Goal: Transaction & Acquisition: Obtain resource

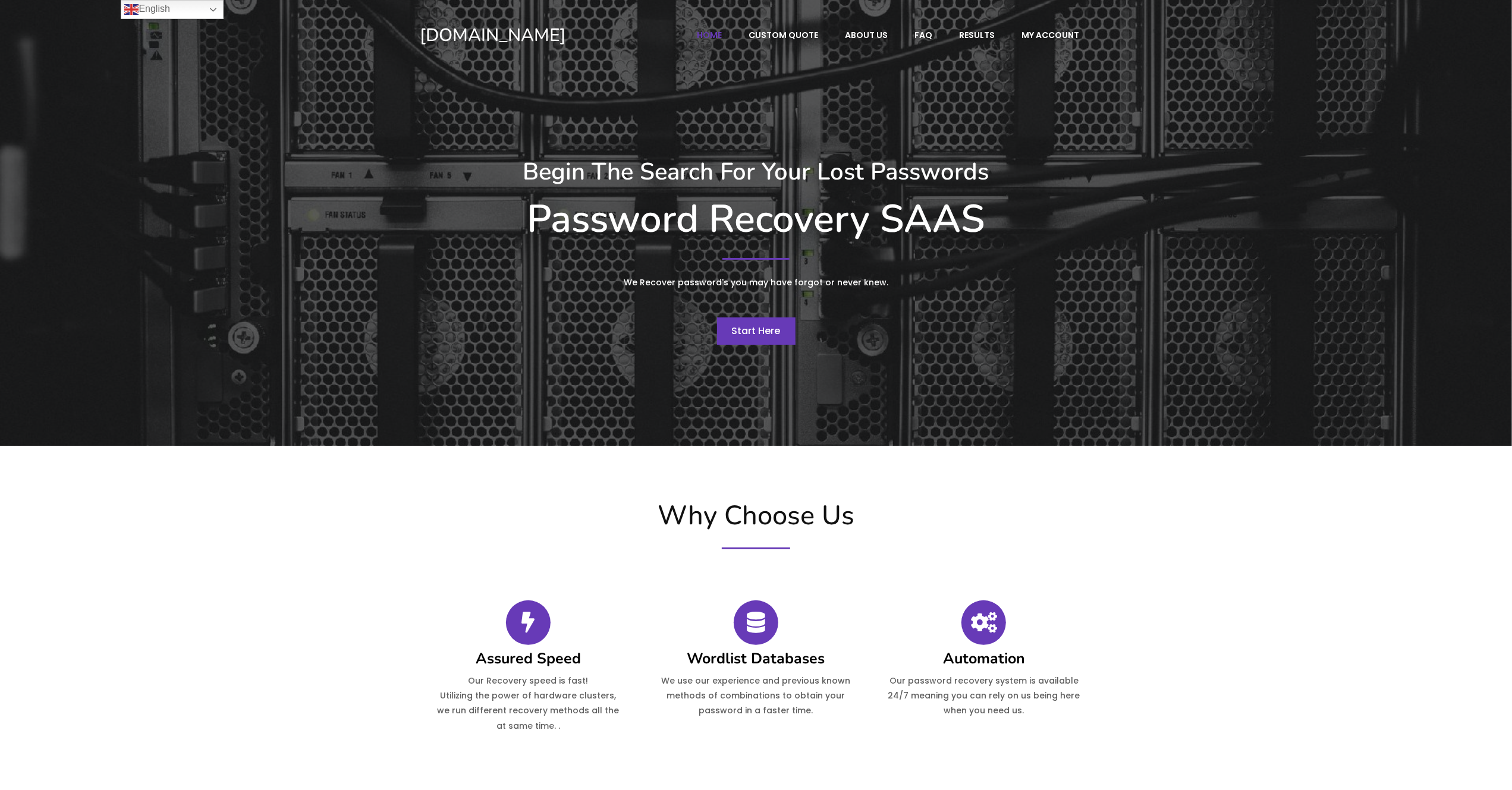
click at [775, 334] on span "Start Here" at bounding box center [756, 331] width 49 height 14
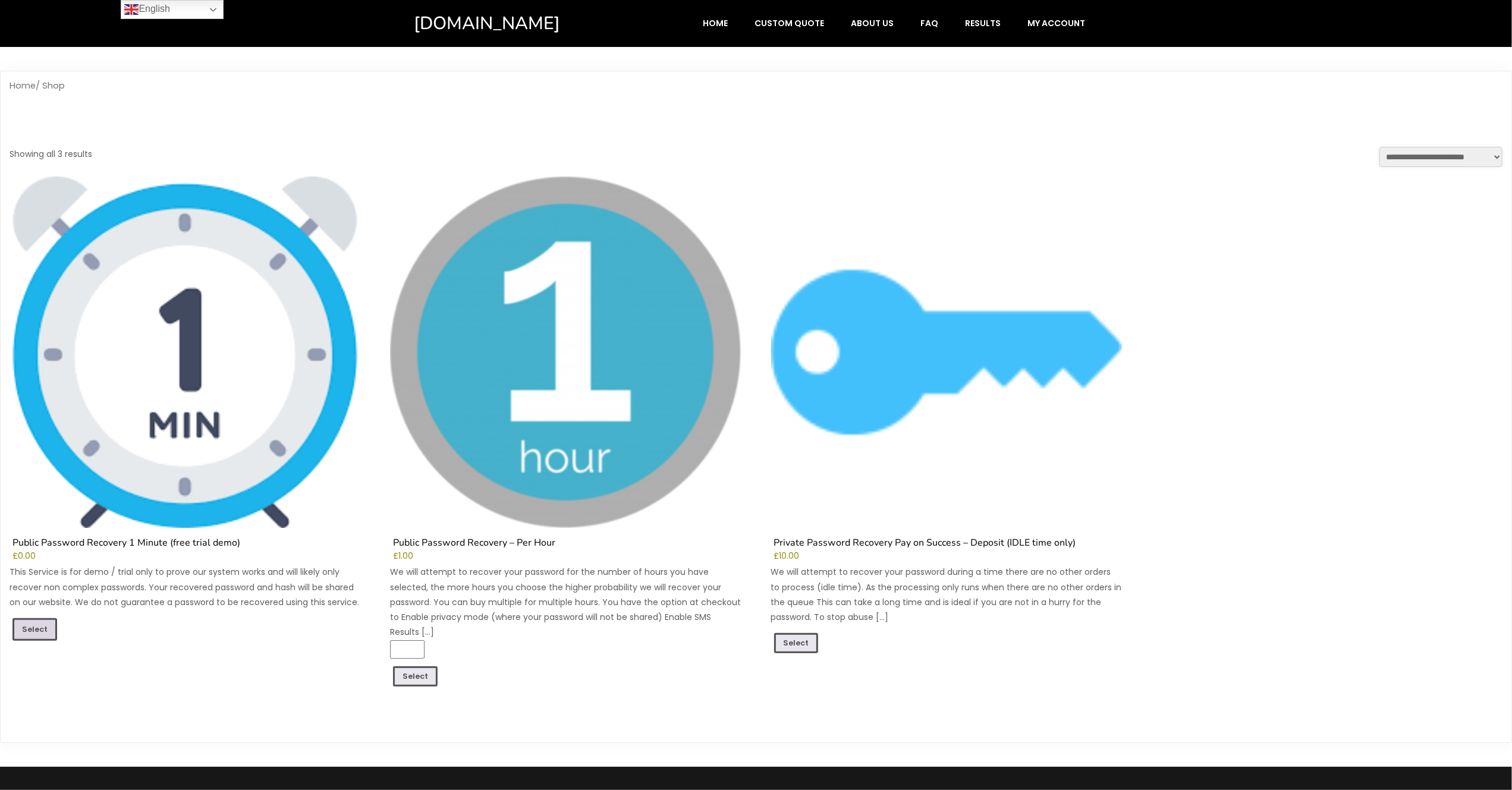
click at [36, 631] on link "Select" at bounding box center [34, 630] width 44 height 23
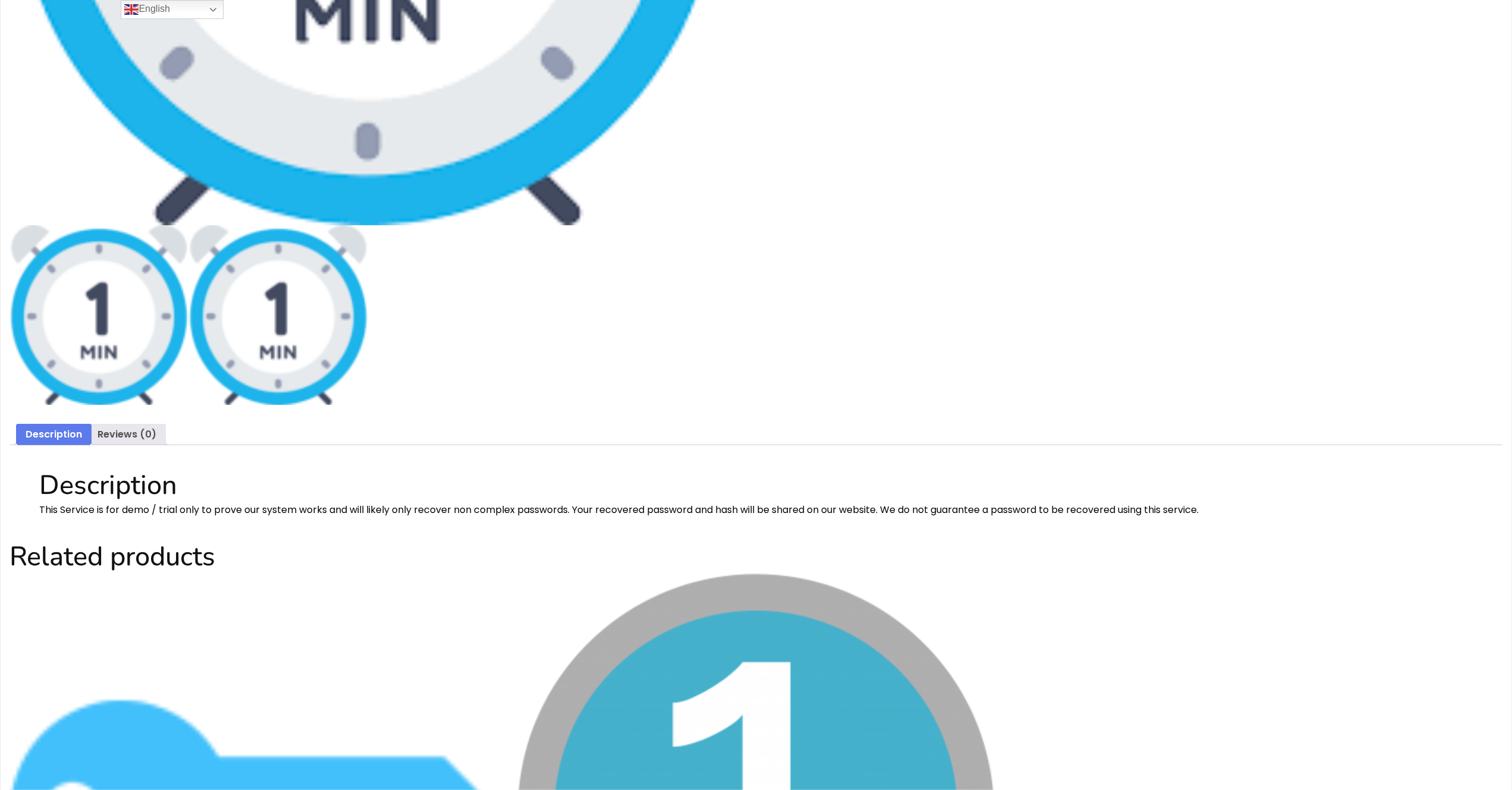
scroll to position [593, 0]
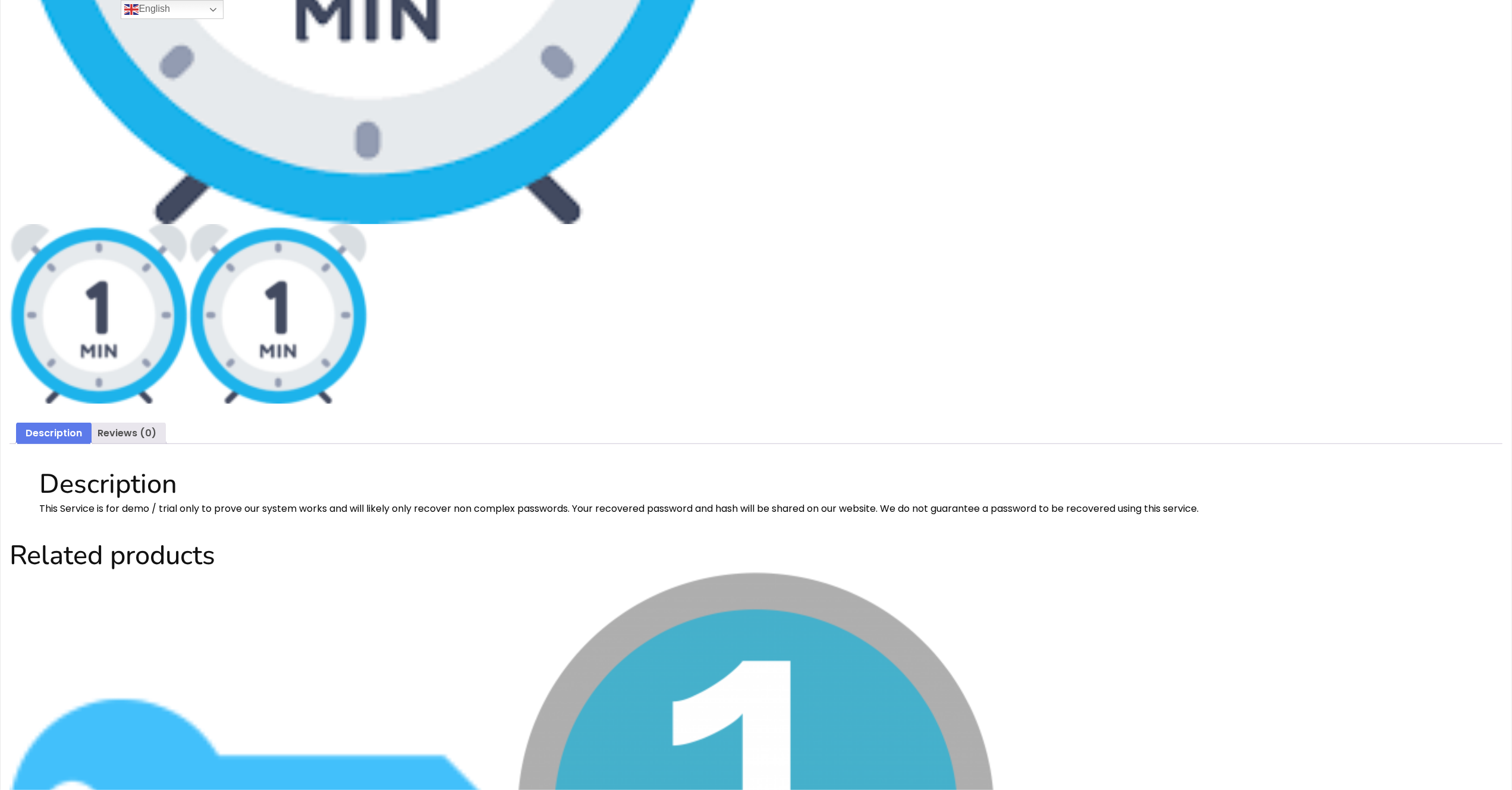
click at [269, 308] on img at bounding box center [278, 314] width 179 height 179
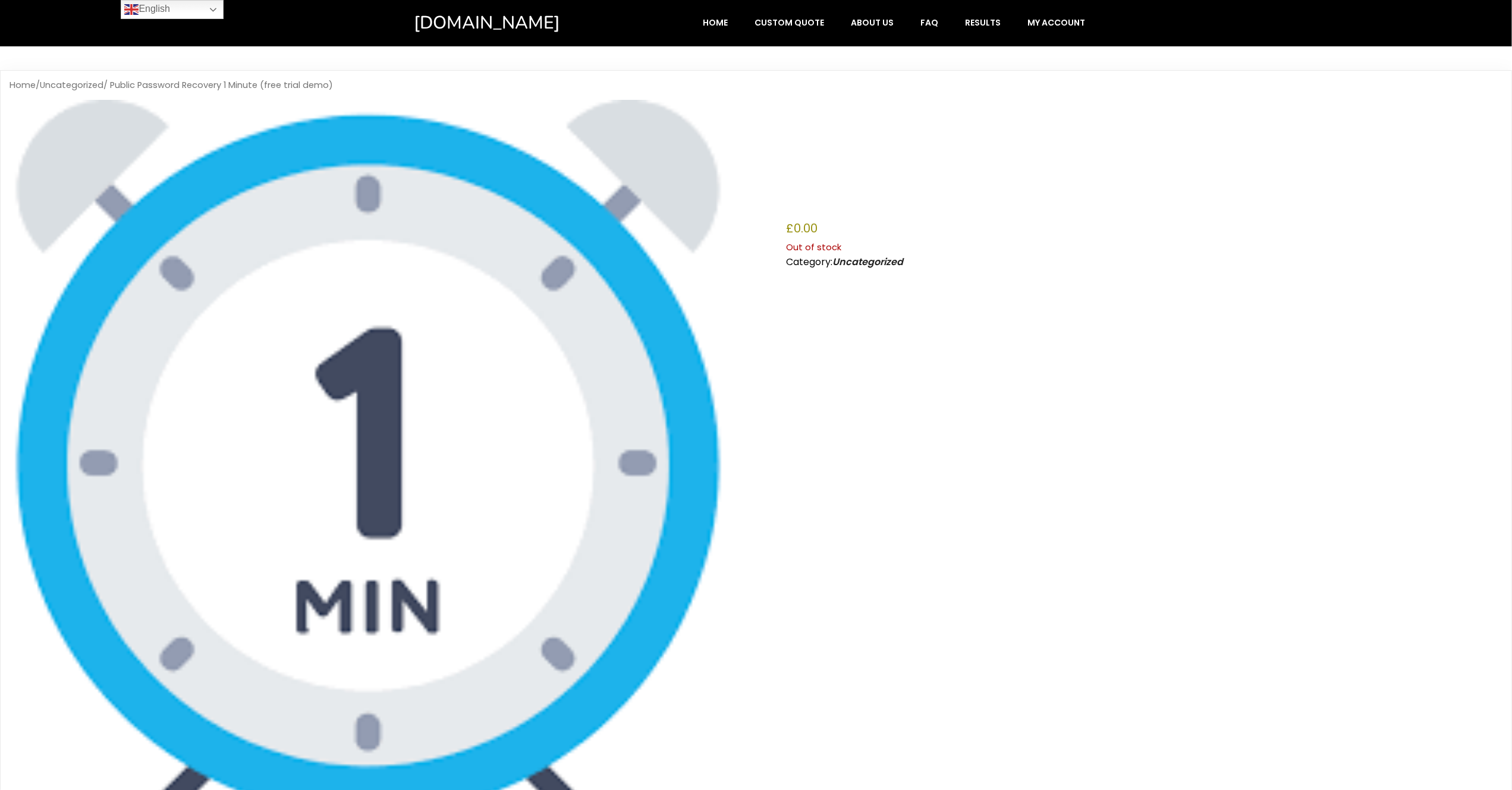
scroll to position [0, 0]
click at [368, 290] on img at bounding box center [368, 459] width 717 height 717
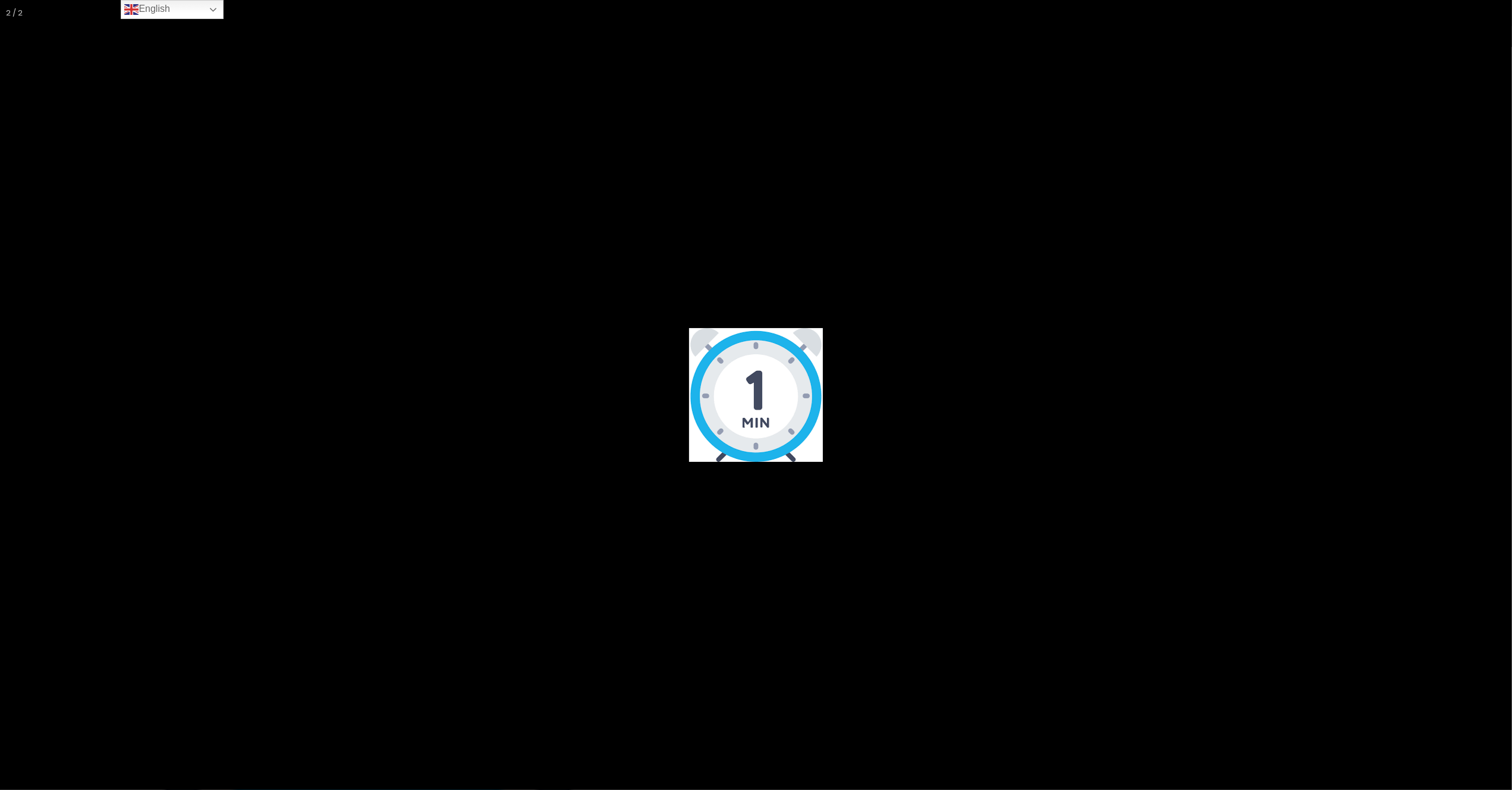
click at [1497, 14] on button "Close (Esc)" at bounding box center [1499, 13] width 26 height 26
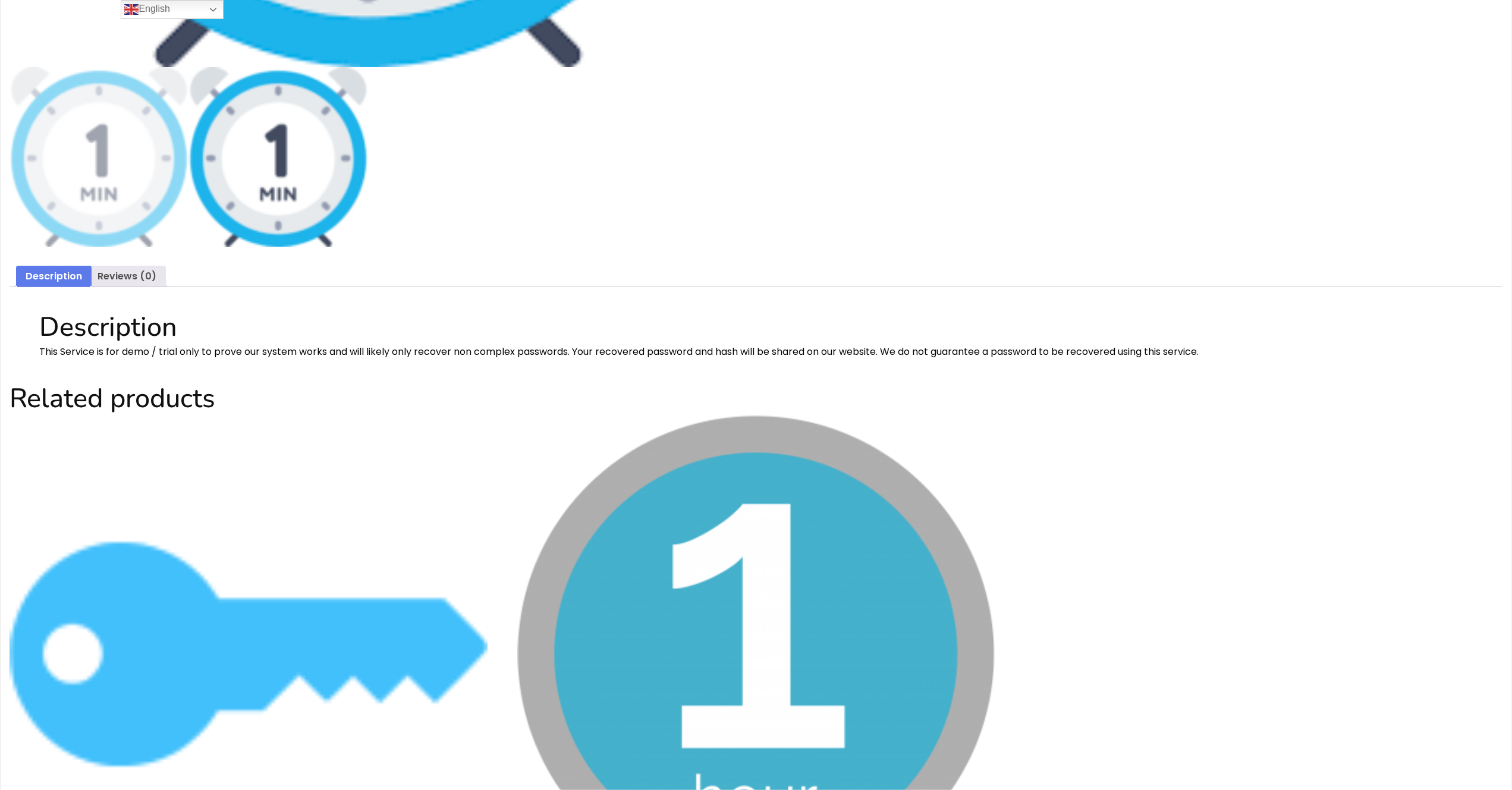
scroll to position [738, 0]
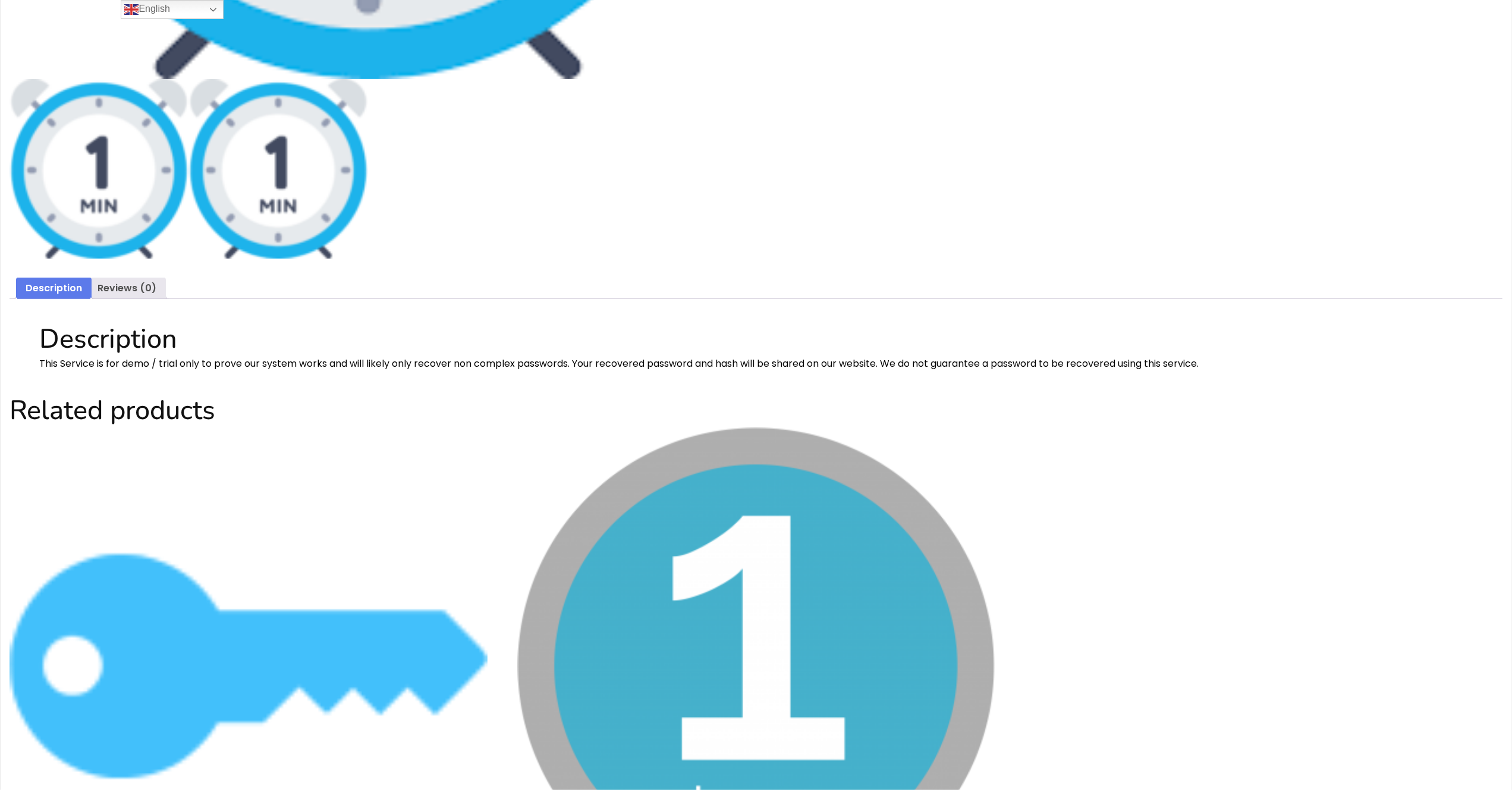
click at [128, 232] on img at bounding box center [99, 169] width 179 height 179
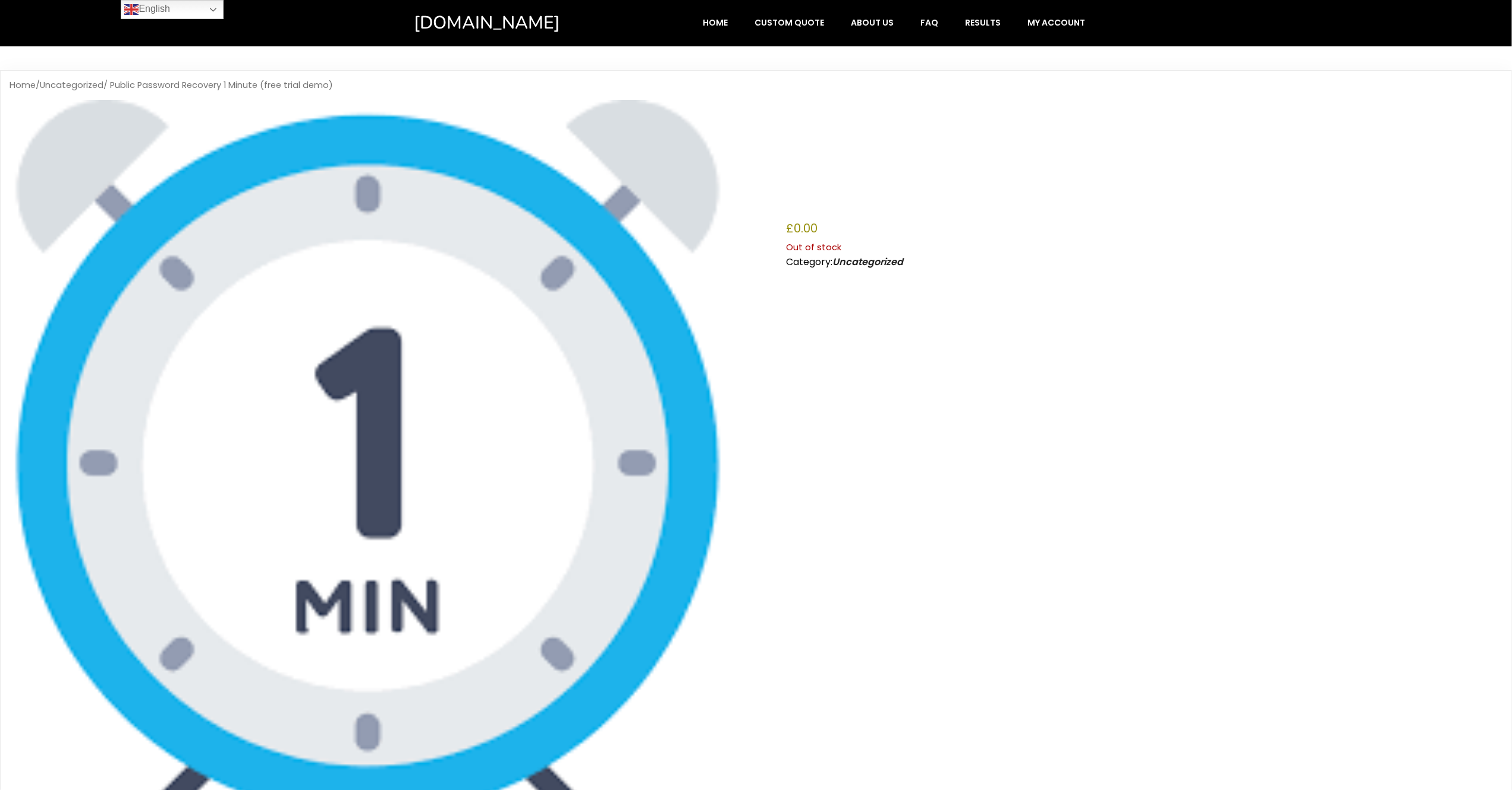
scroll to position [0, 0]
